Goal: Entertainment & Leisure: Consume media (video, audio)

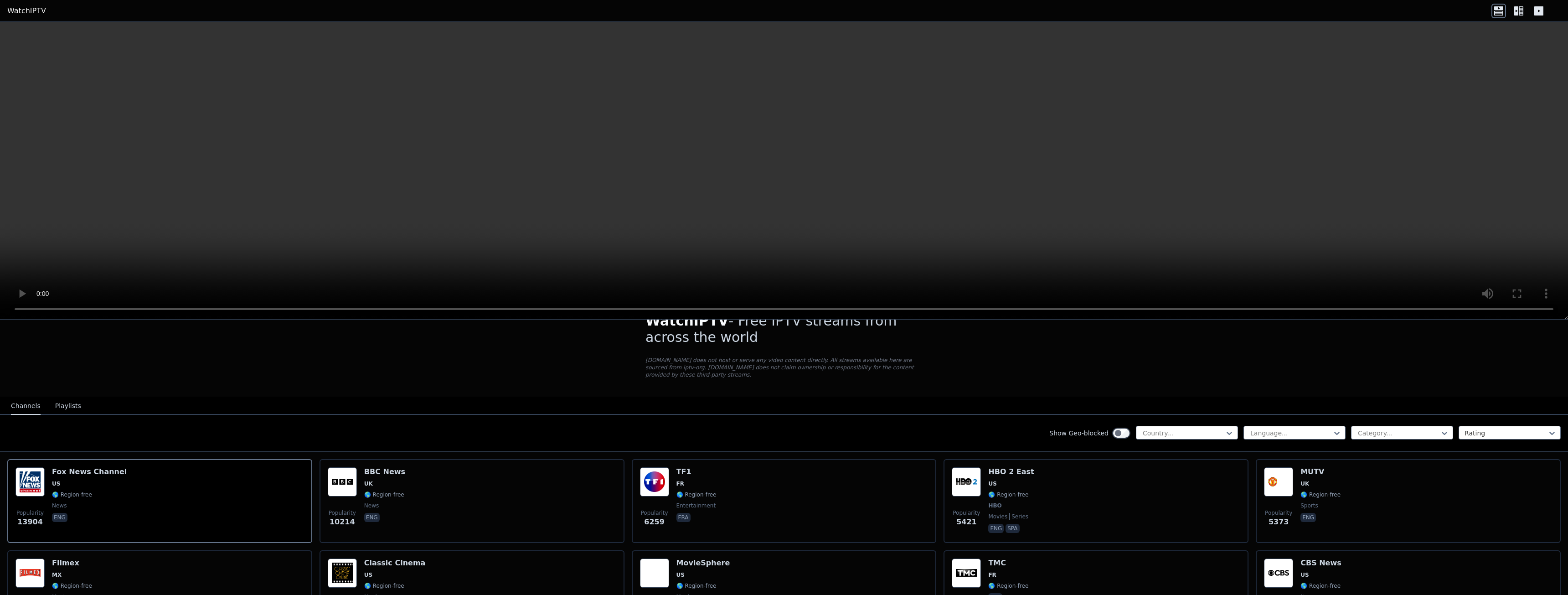
scroll to position [92, 0]
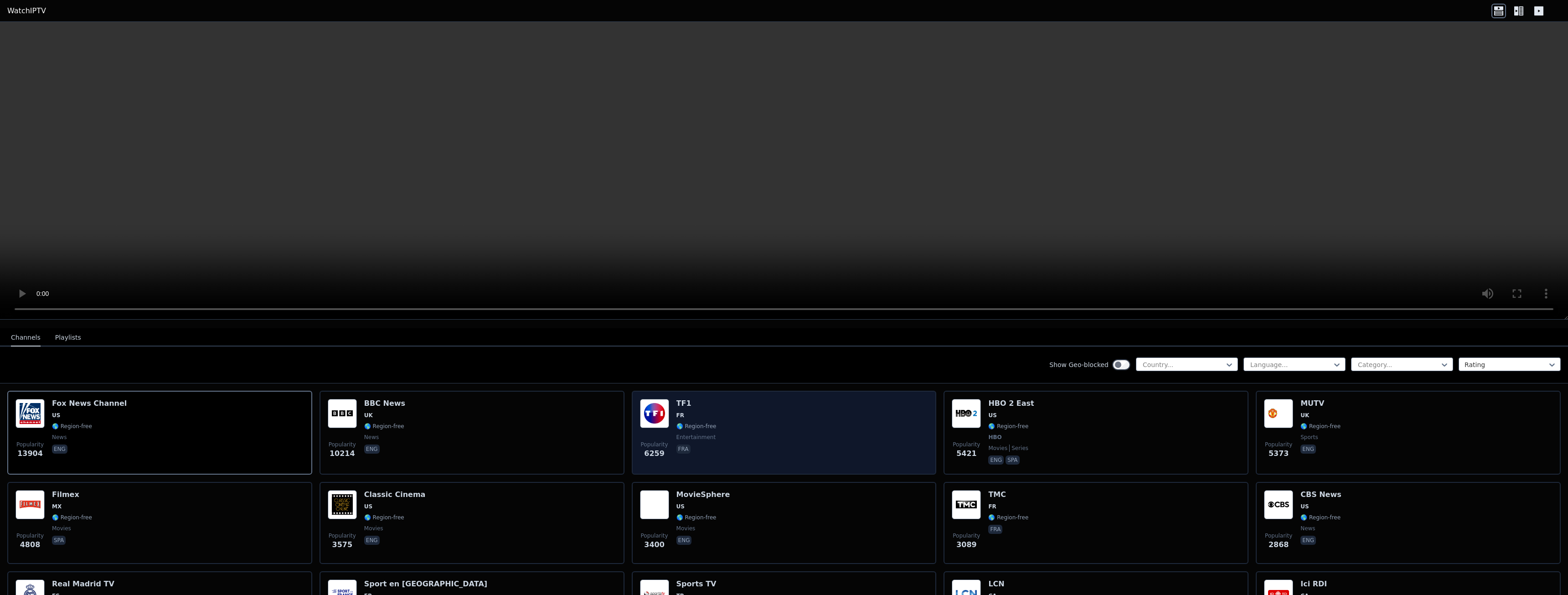
click at [765, 413] on div "Popularity 6259 TF1 FR 🌎 Region-free entertainment fra" at bounding box center [784, 433] width 289 height 68
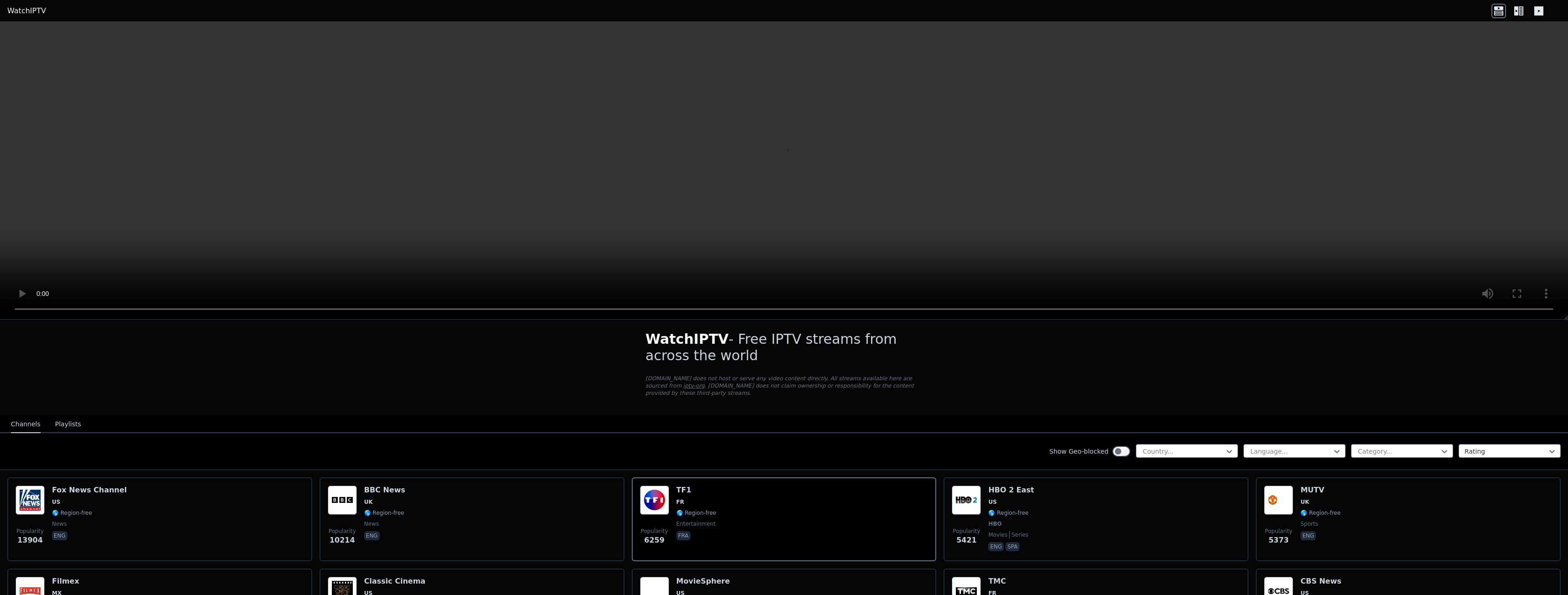
scroll to position [0, 0]
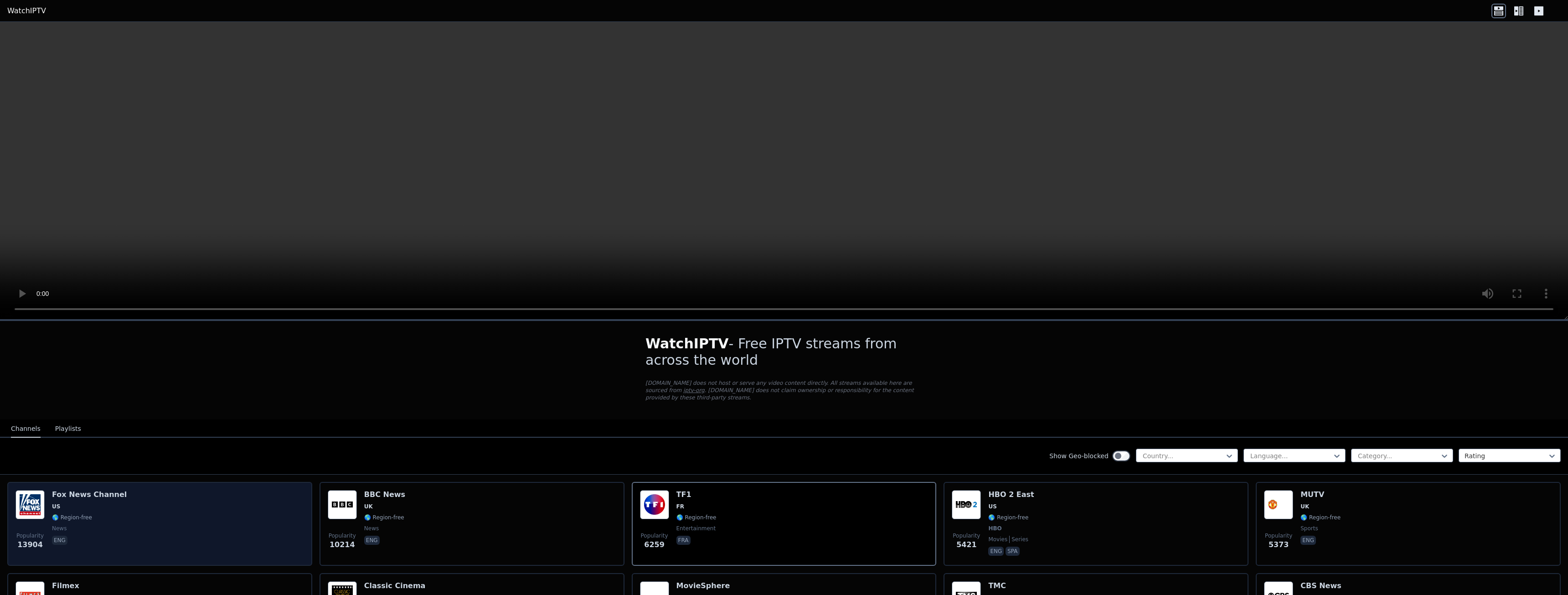
click at [195, 504] on div "Popularity 13904 [PERSON_NAME] US 🌎 Region-free news eng" at bounding box center [160, 524] width 289 height 68
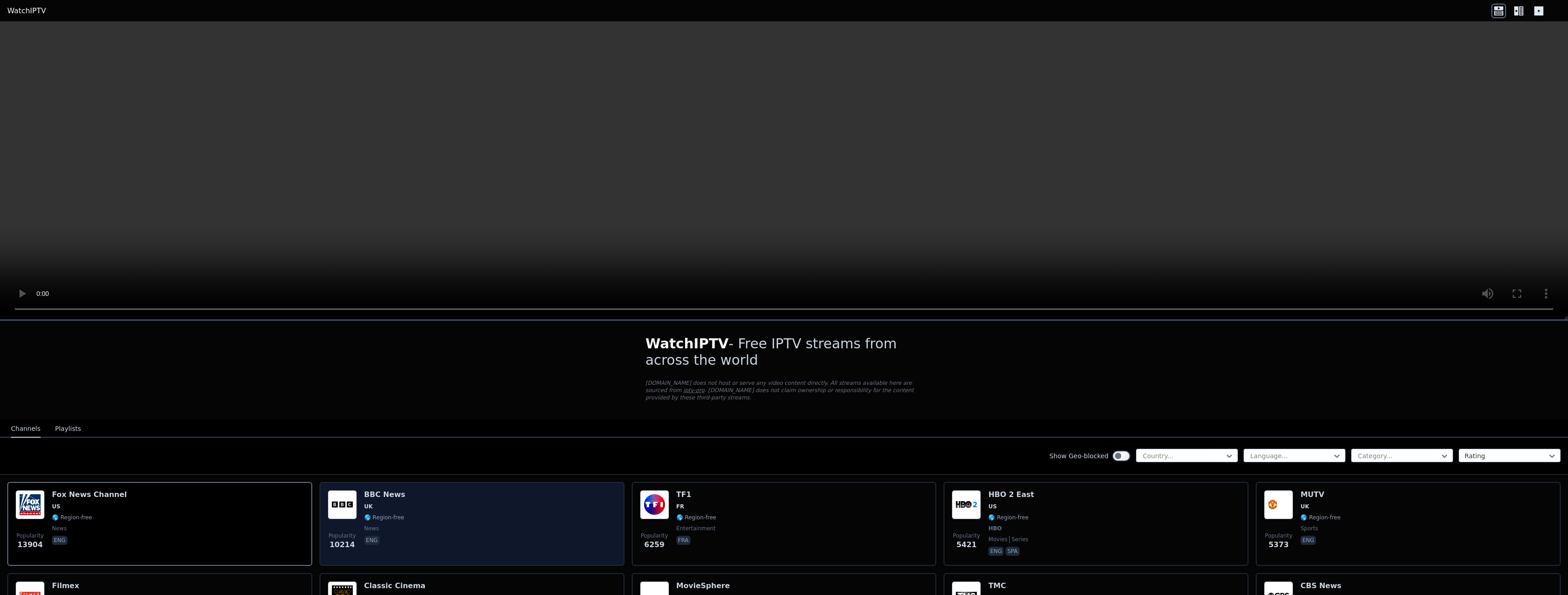
click at [413, 527] on div "Popularity 10214 BBC News UK 🌎 Region-free news eng" at bounding box center [472, 524] width 289 height 68
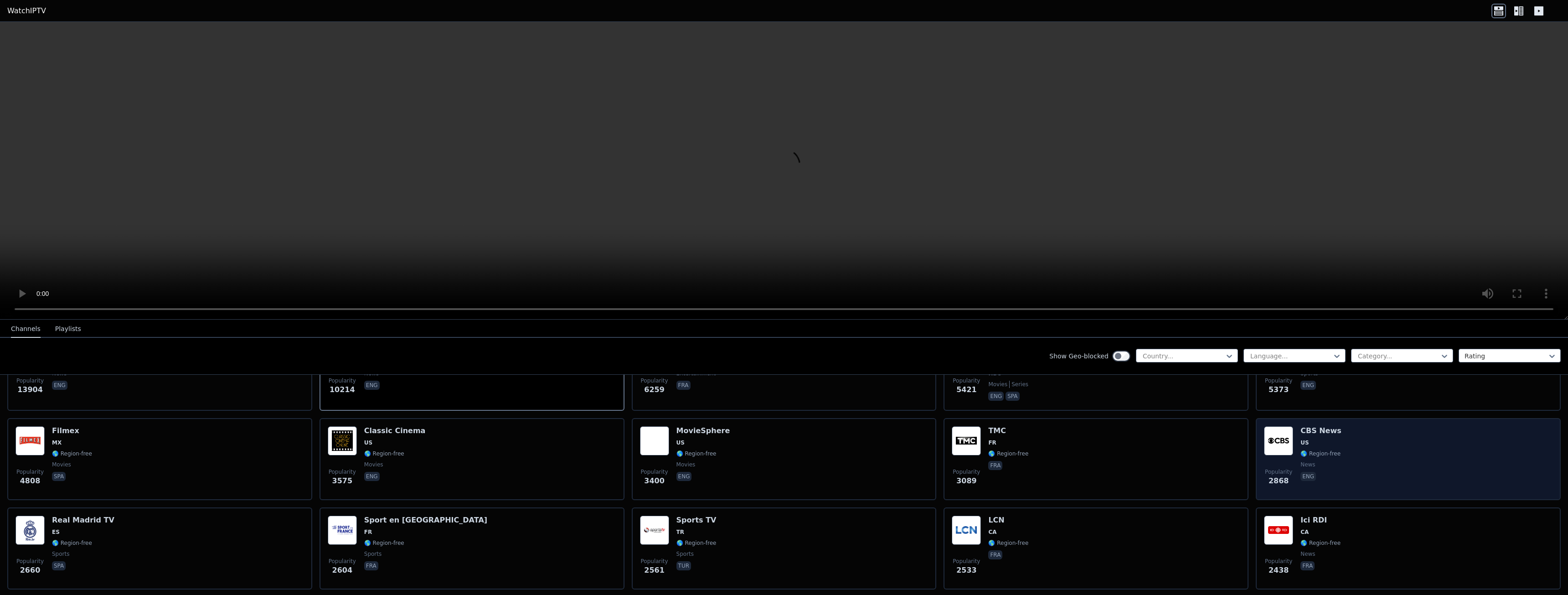
scroll to position [137, 0]
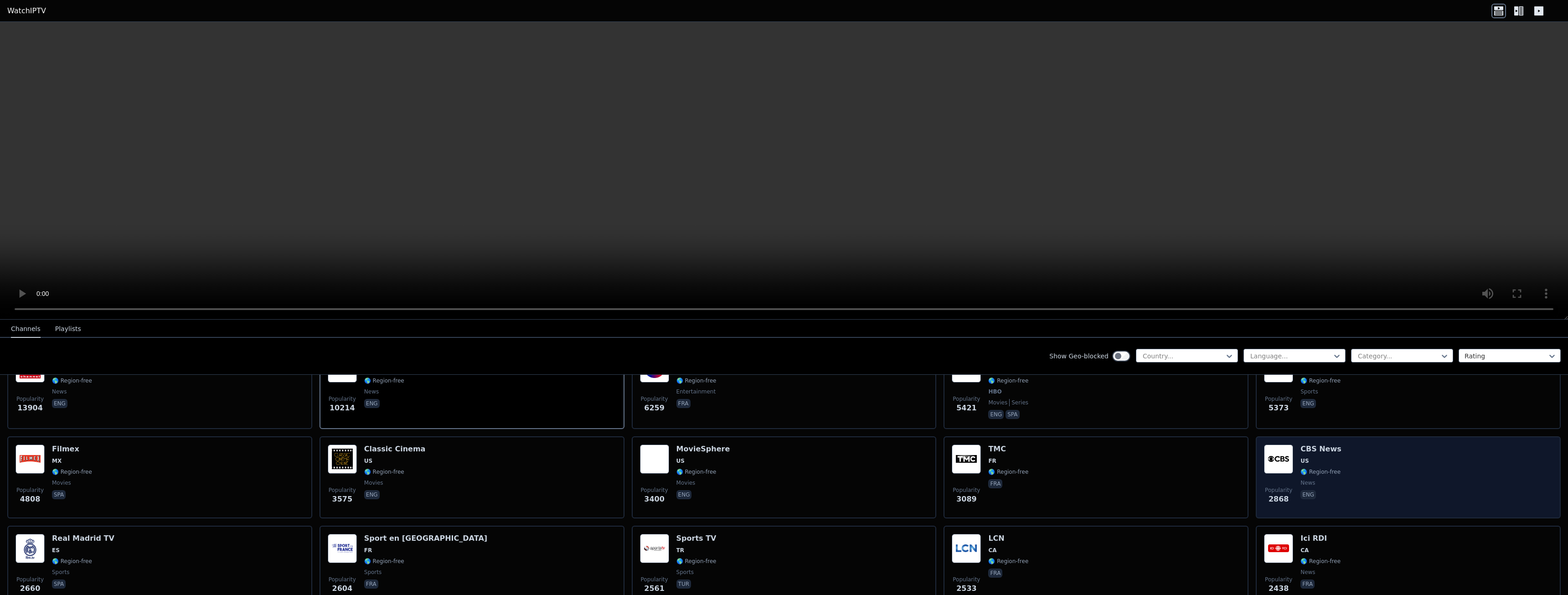
click at [1384, 460] on div "Popularity 2868 CBS News US 🌎 Region-free news eng" at bounding box center [1409, 478] width 289 height 66
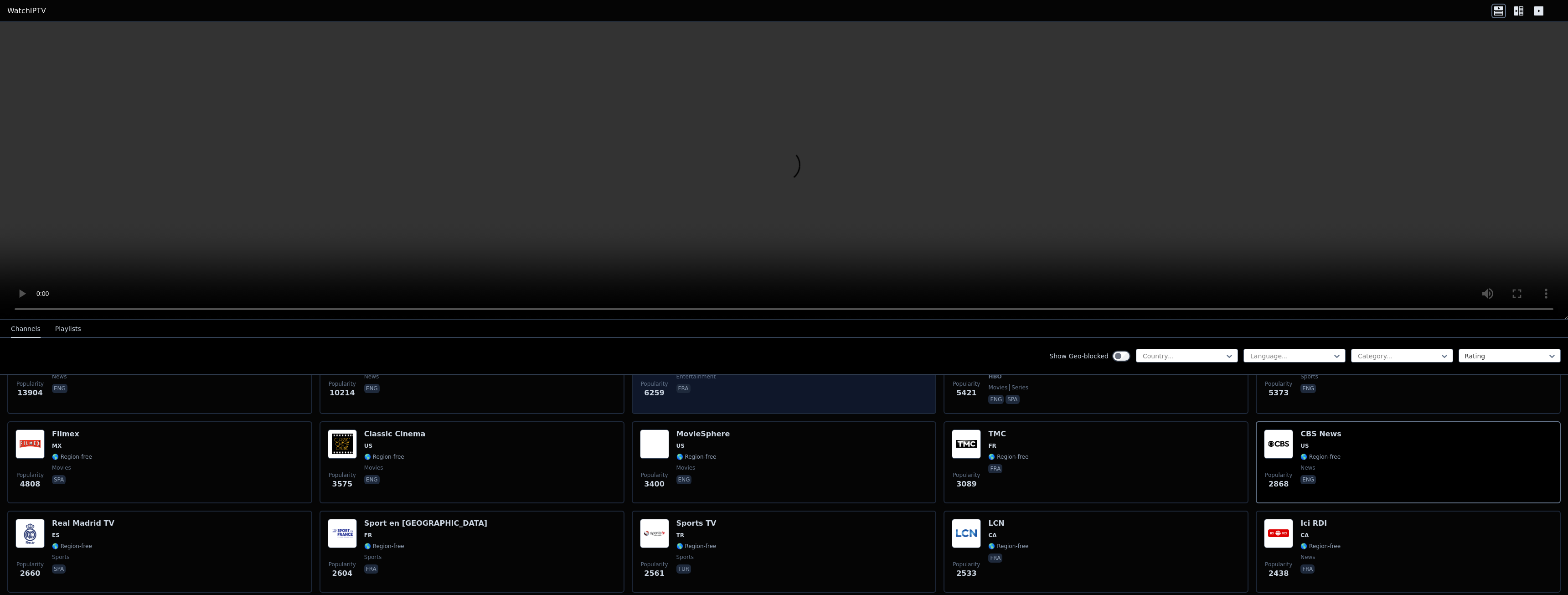
scroll to position [45, 0]
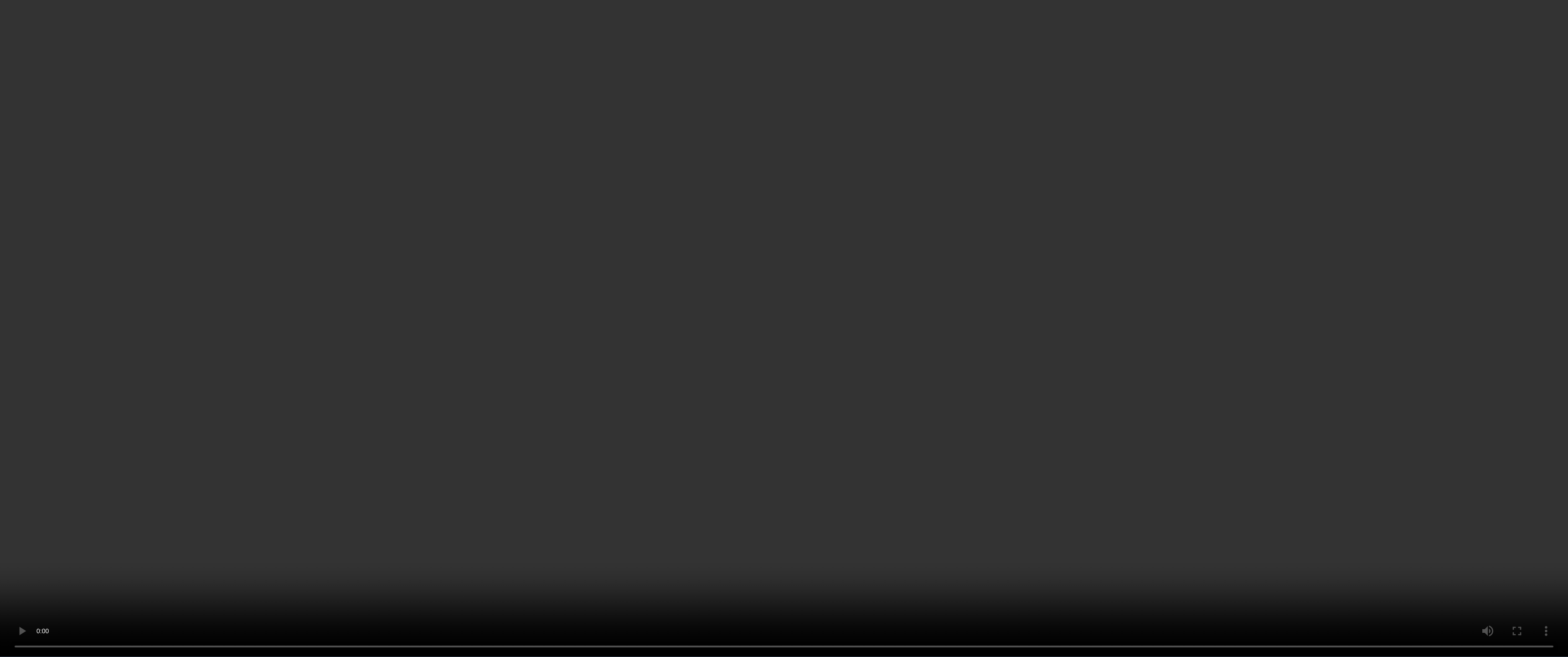
click at [1315, 580] on video at bounding box center [784, 328] width 1568 height 657
click at [639, 210] on video at bounding box center [784, 328] width 1568 height 657
